Goal: Task Accomplishment & Management: Complete application form

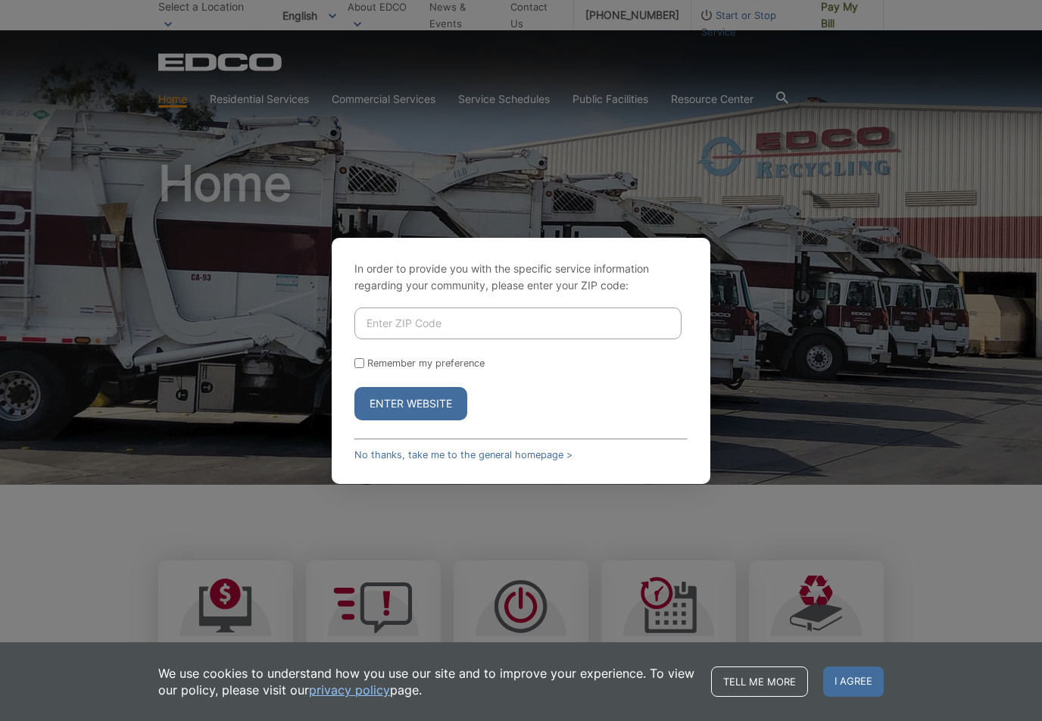
click at [366, 330] on input "Enter ZIP Code" at bounding box center [517, 323] width 327 height 32
type input "91902"
click at [358, 368] on input "Remember my preference" at bounding box center [359, 363] width 10 height 10
checkbox input "true"
click at [545, 460] on link "No thanks, take me to the general homepage >" at bounding box center [463, 454] width 218 height 11
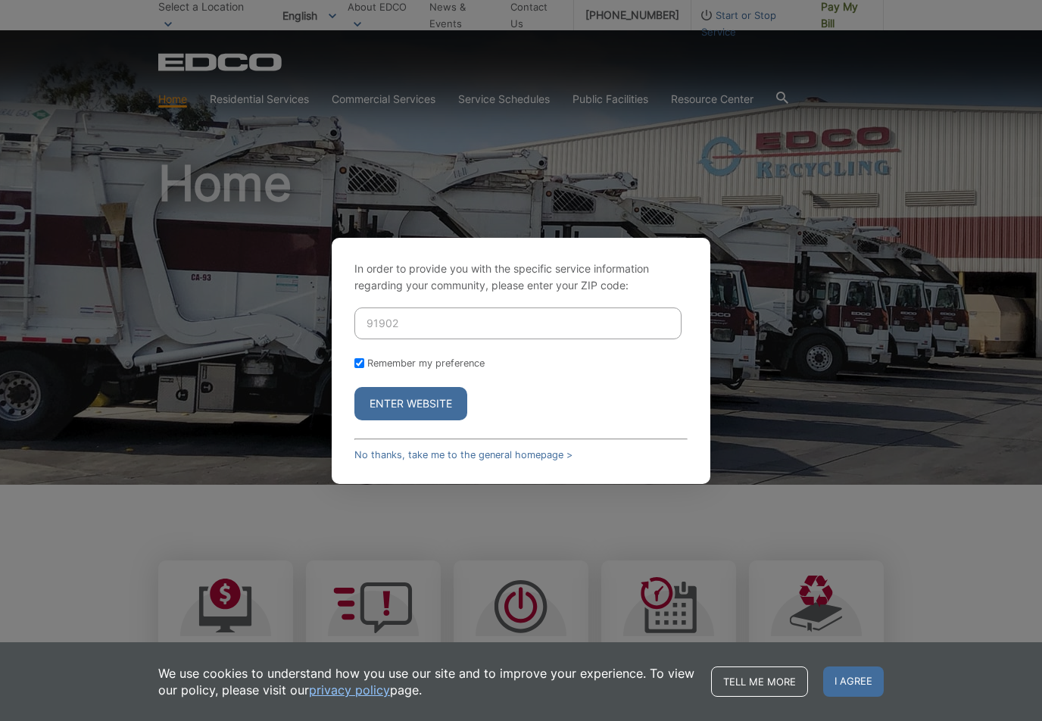
click at [273, 98] on div "In order to provide you with the specific service information regarding your co…" at bounding box center [521, 360] width 1042 height 721
click at [562, 460] on link "No thanks, take me to the general homepage >" at bounding box center [463, 454] width 218 height 11
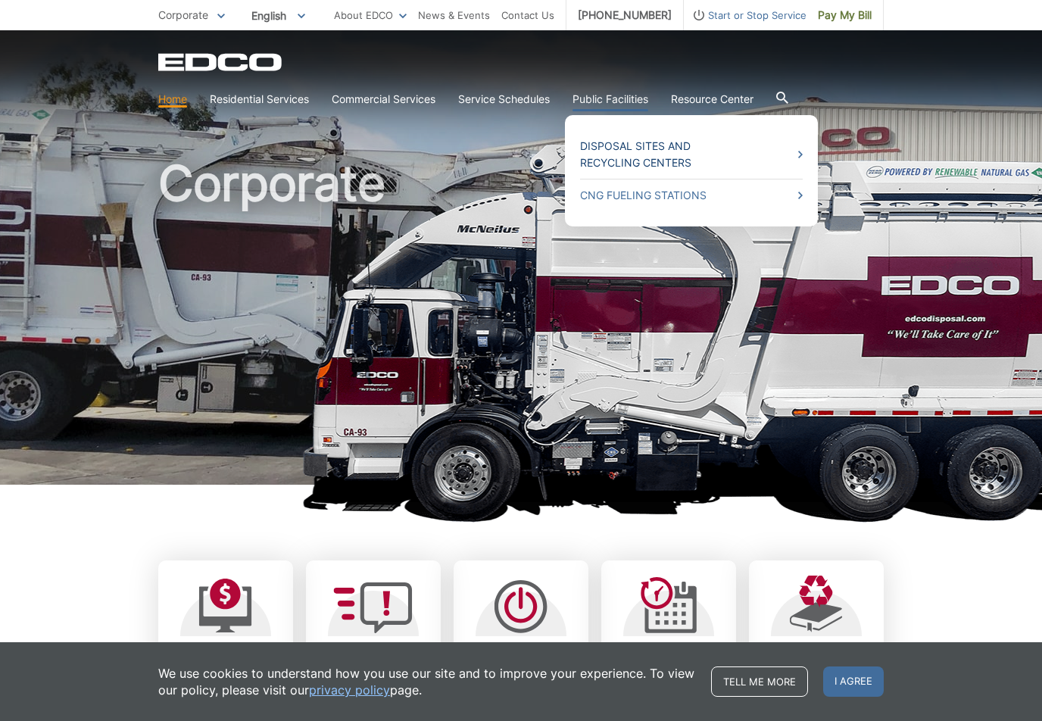
click at [621, 151] on link "Disposal Sites and Recycling Centers" at bounding box center [691, 154] width 223 height 33
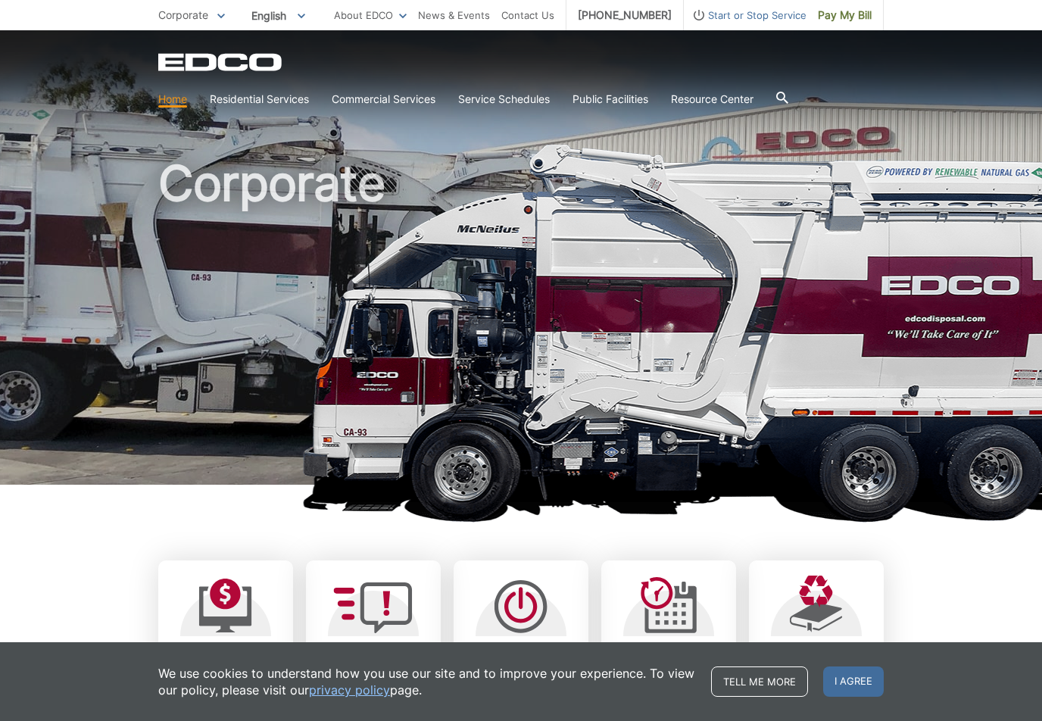
click at [176, 16] on span "Corporate" at bounding box center [183, 14] width 50 height 13
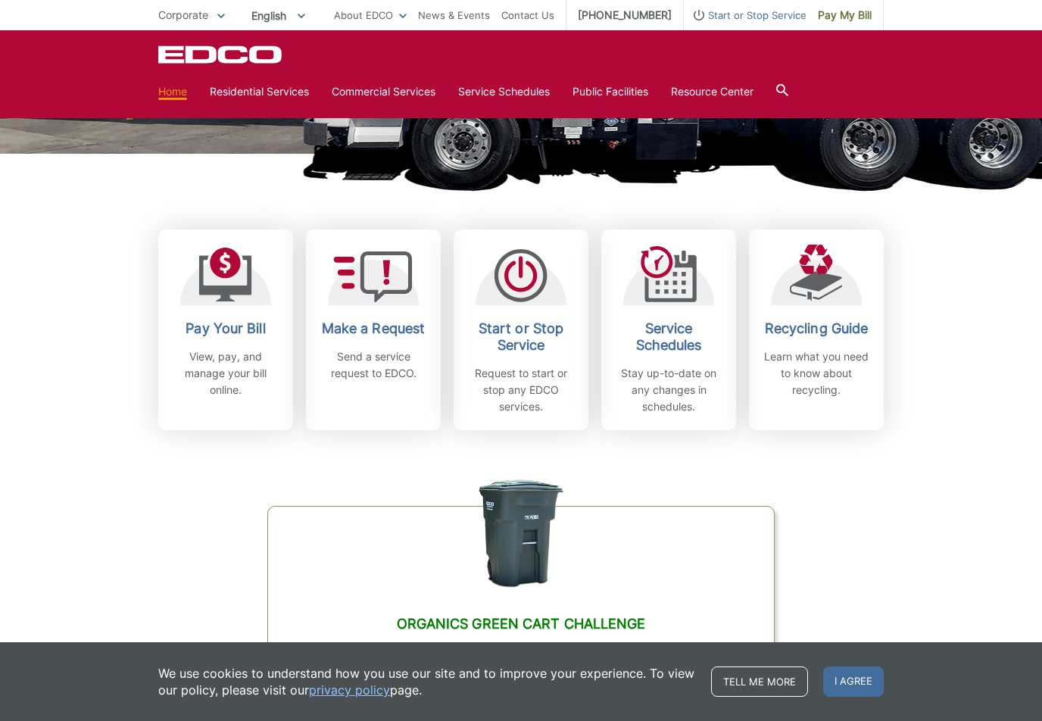
scroll to position [332, 0]
click at [522, 367] on p "Request to start or stop any EDCO services." at bounding box center [521, 389] width 112 height 50
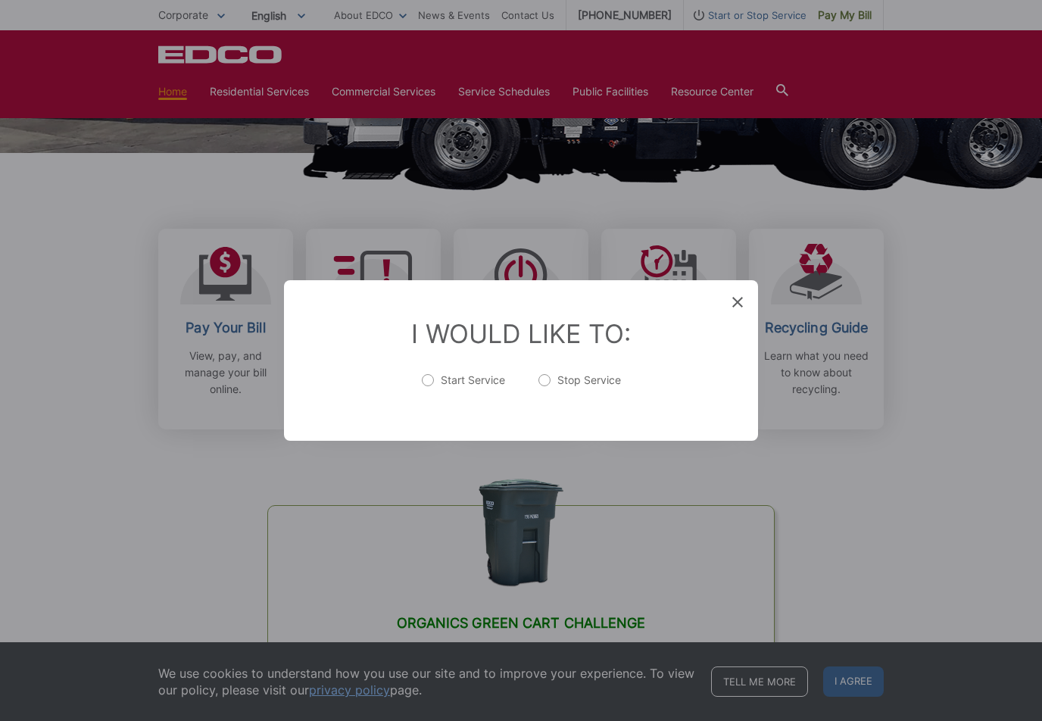
click at [426, 392] on label "Start Service" at bounding box center [463, 387] width 83 height 30
radio input "true"
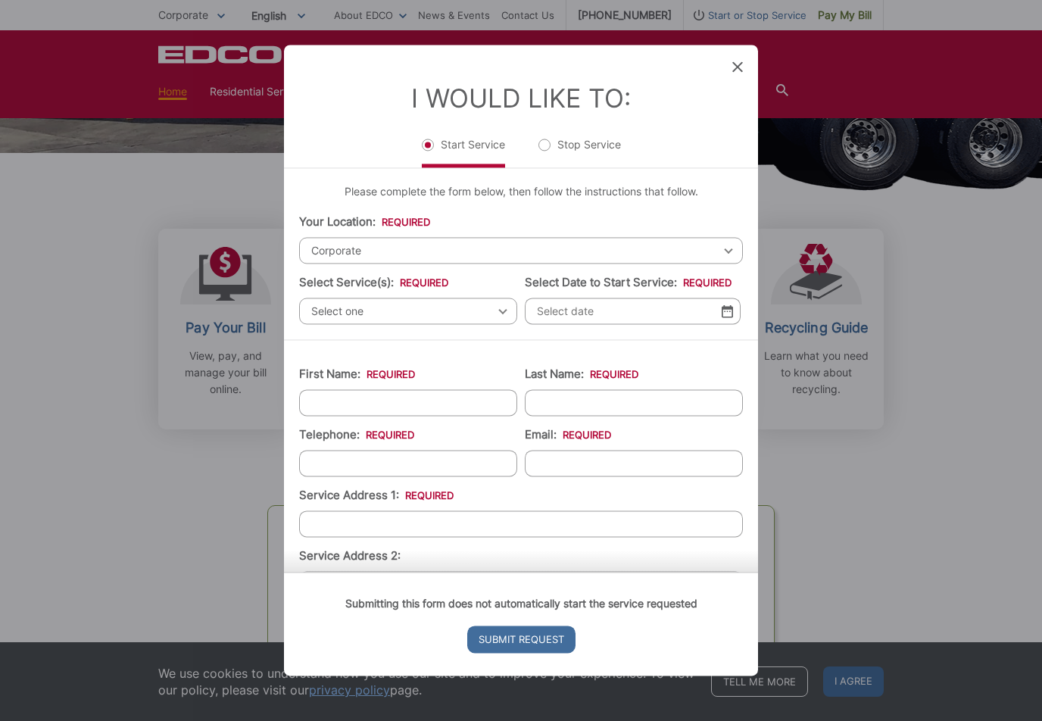
click at [737, 72] on icon at bounding box center [737, 66] width 11 height 11
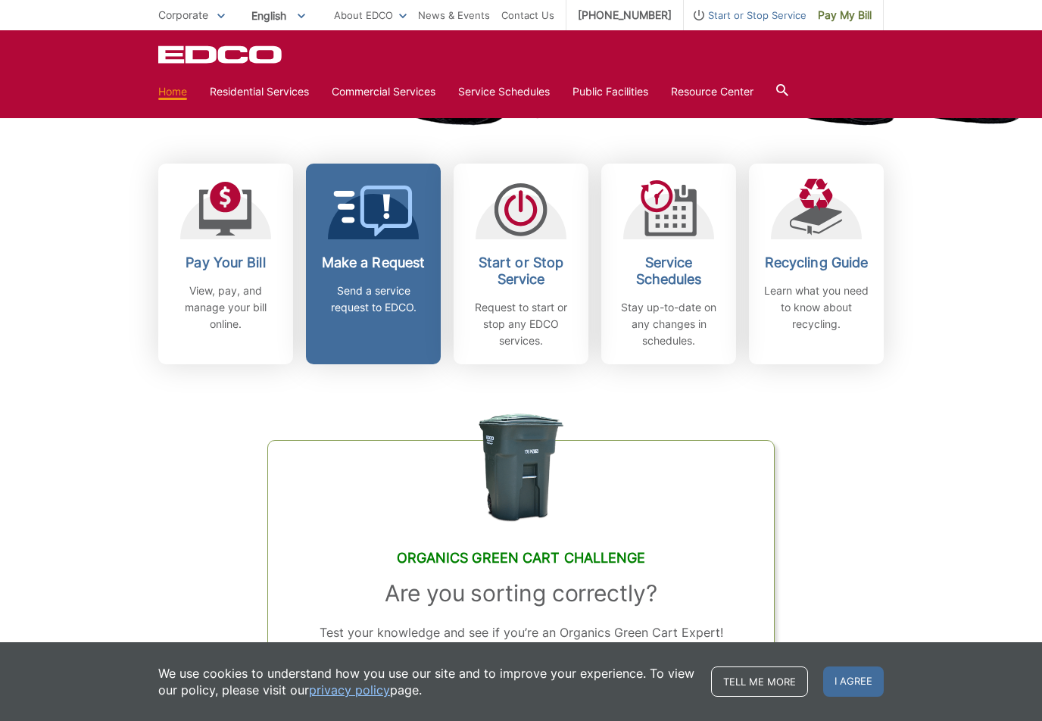
scroll to position [364, 0]
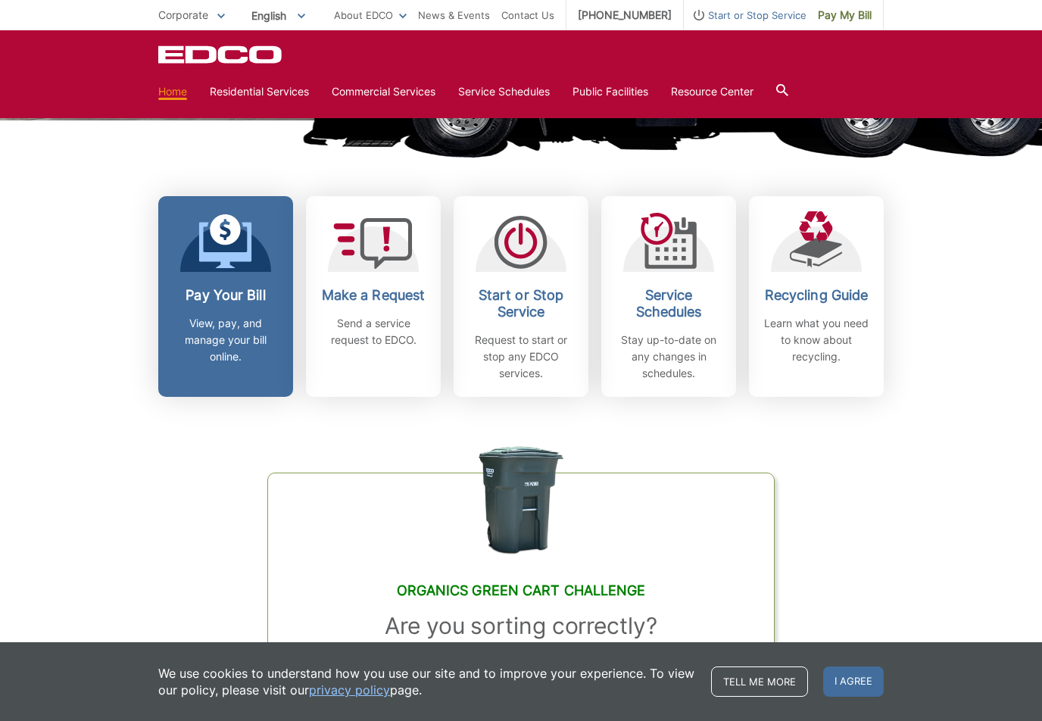
click at [242, 337] on p "View, pay, and manage your bill online." at bounding box center [226, 340] width 112 height 50
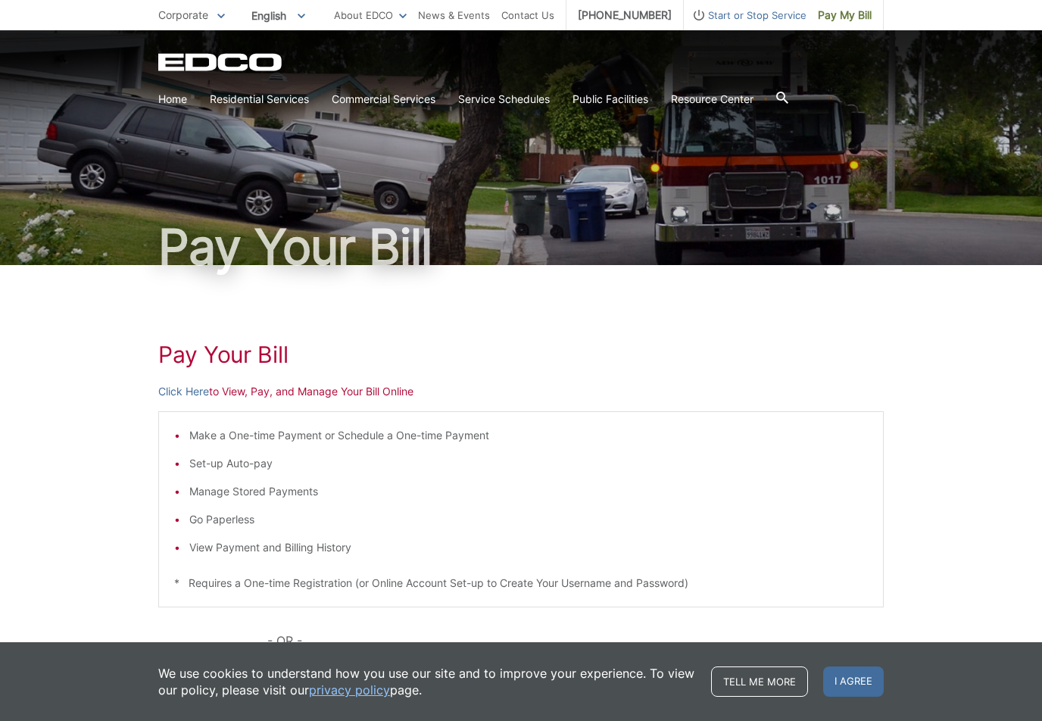
scroll to position [11, 0]
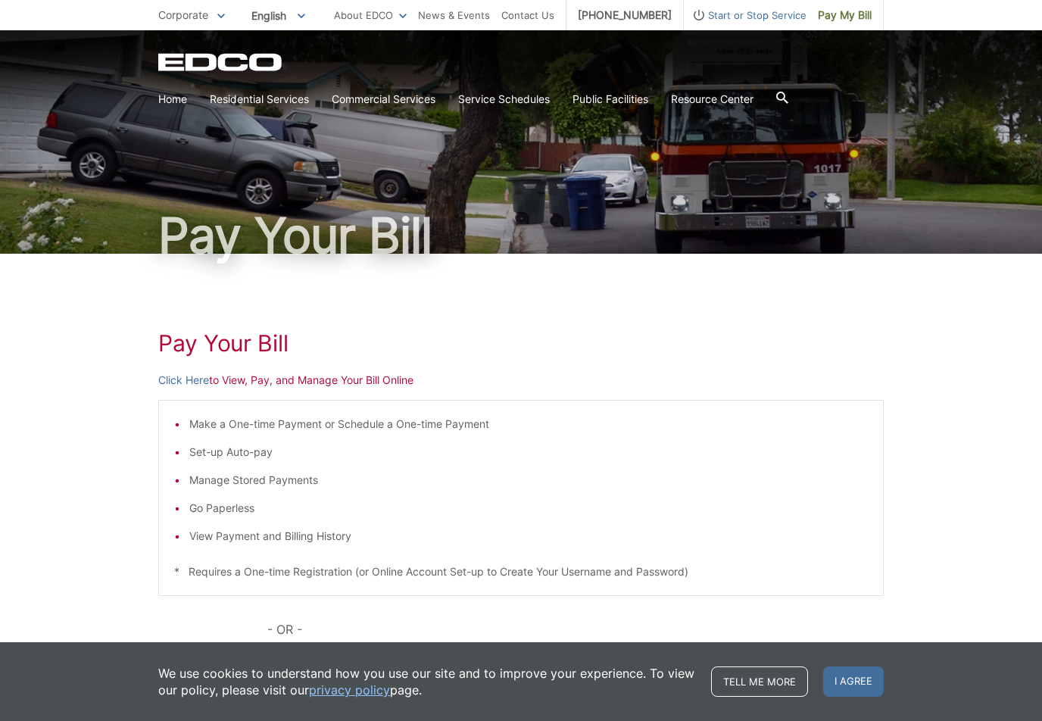
click at [189, 536] on li "View Payment and Billing History" at bounding box center [528, 536] width 678 height 17
click at [201, 534] on li "View Payment and Billing History" at bounding box center [528, 536] width 678 height 17
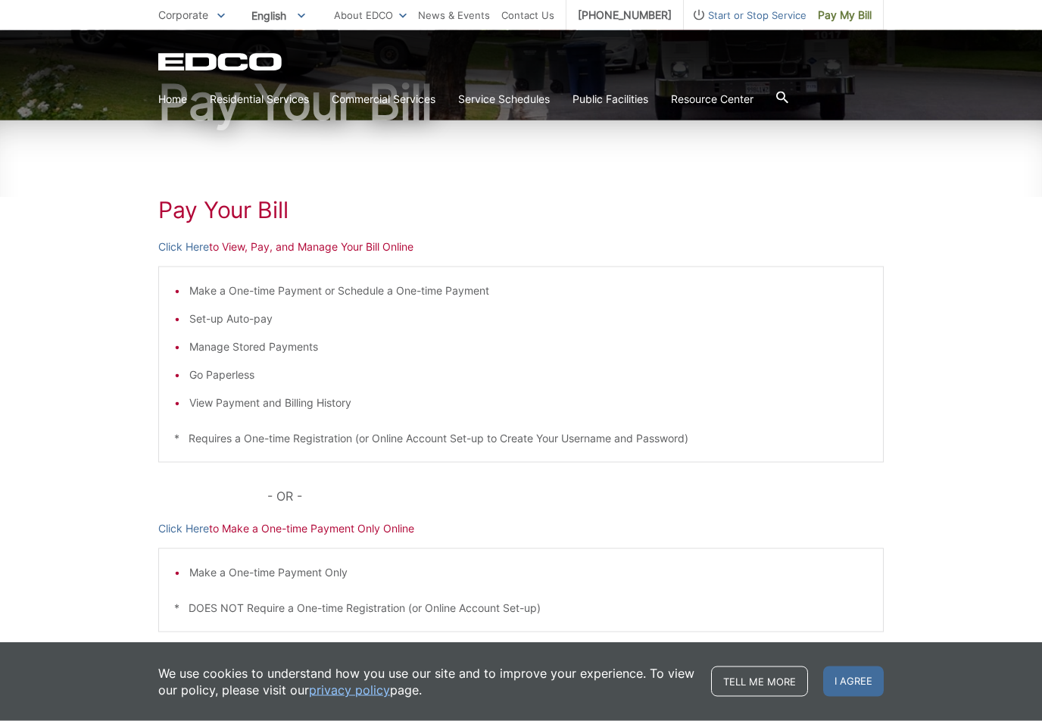
scroll to position [143, 0]
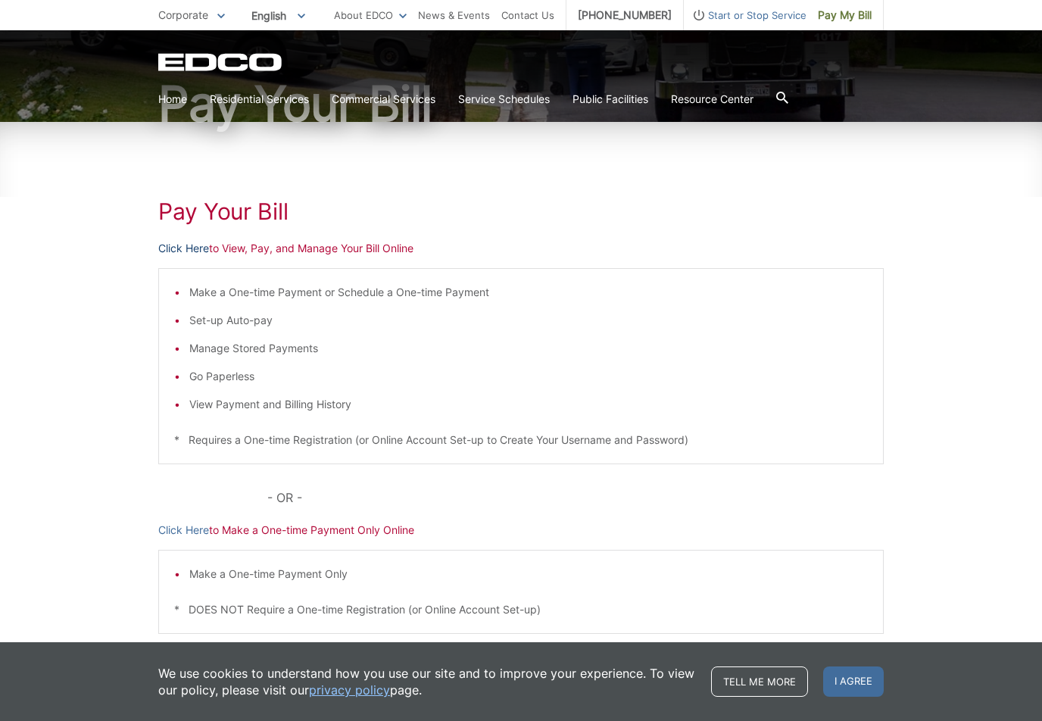
click at [169, 249] on link "Click Here" at bounding box center [183, 248] width 51 height 17
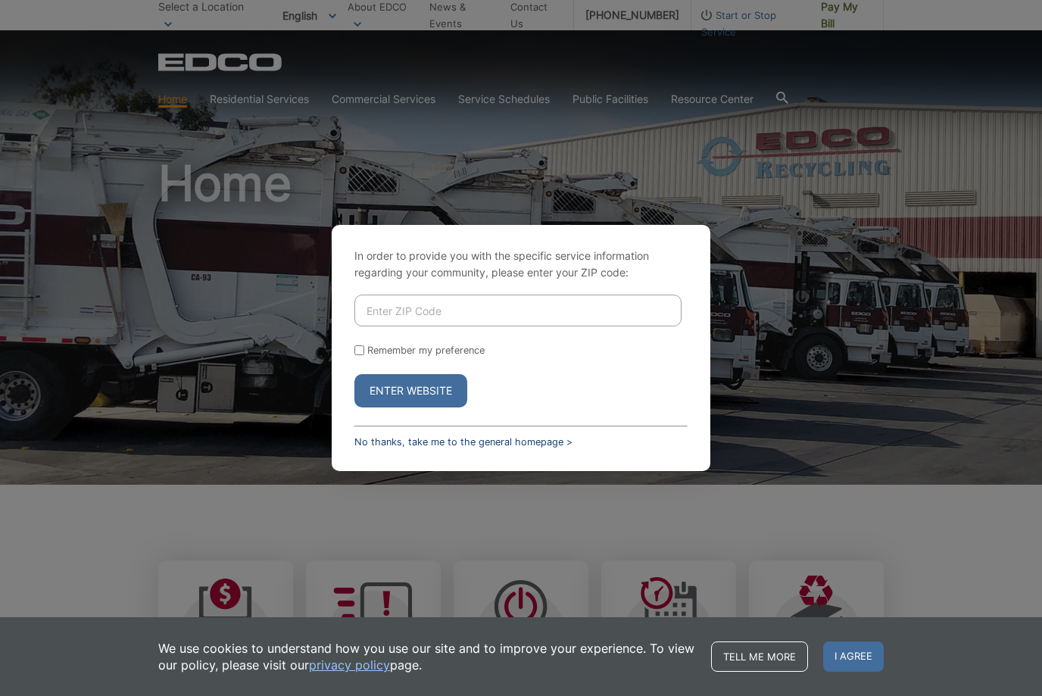
click at [562, 447] on link "No thanks, take me to the general homepage >" at bounding box center [463, 441] width 218 height 11
